Goal: Task Accomplishment & Management: Manage account settings

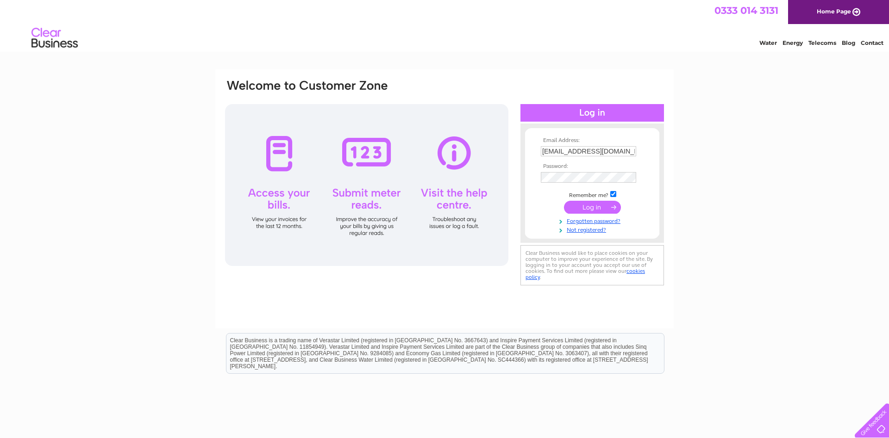
click at [591, 209] on input "submit" at bounding box center [592, 207] width 57 height 13
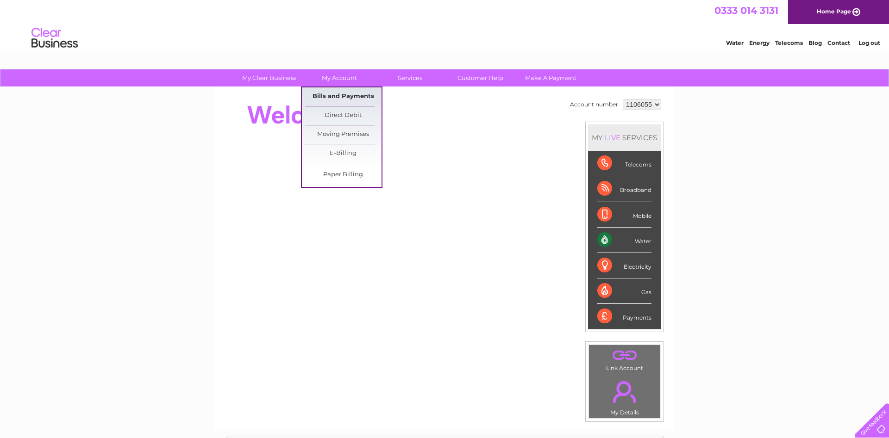
click at [331, 96] on link "Bills and Payments" at bounding box center [343, 97] width 76 height 19
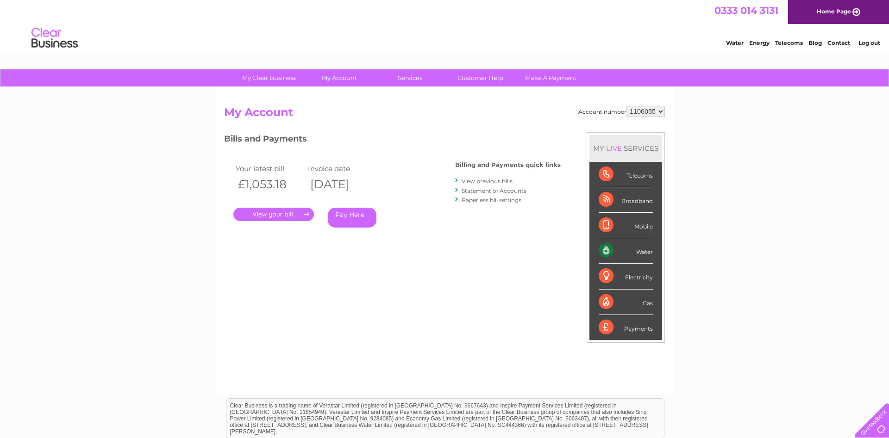
click at [267, 215] on link "." at bounding box center [273, 214] width 81 height 13
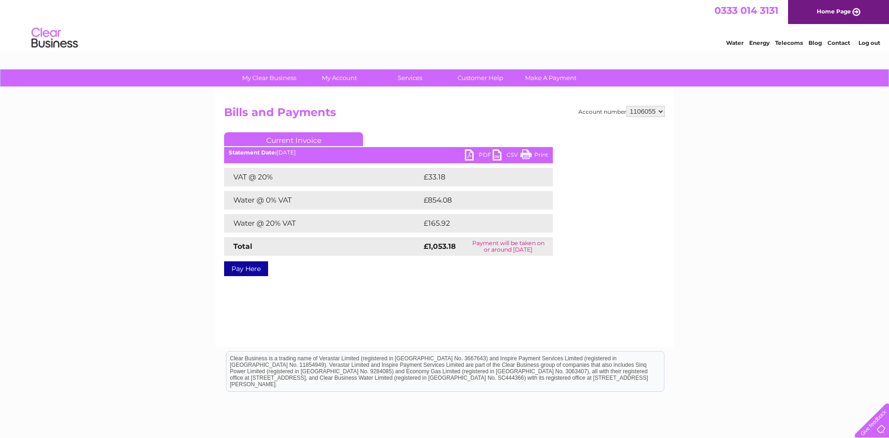
click at [482, 156] on link "PDF" at bounding box center [479, 156] width 28 height 13
